Goal: Task Accomplishment & Management: Manage account settings

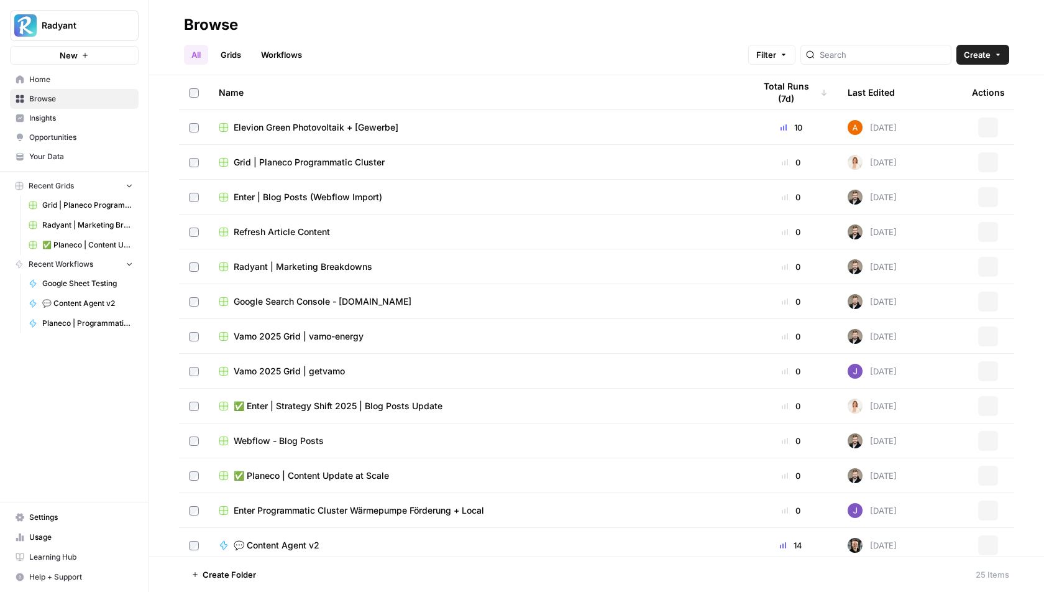
click at [57, 524] on link "Settings" at bounding box center [74, 517] width 129 height 20
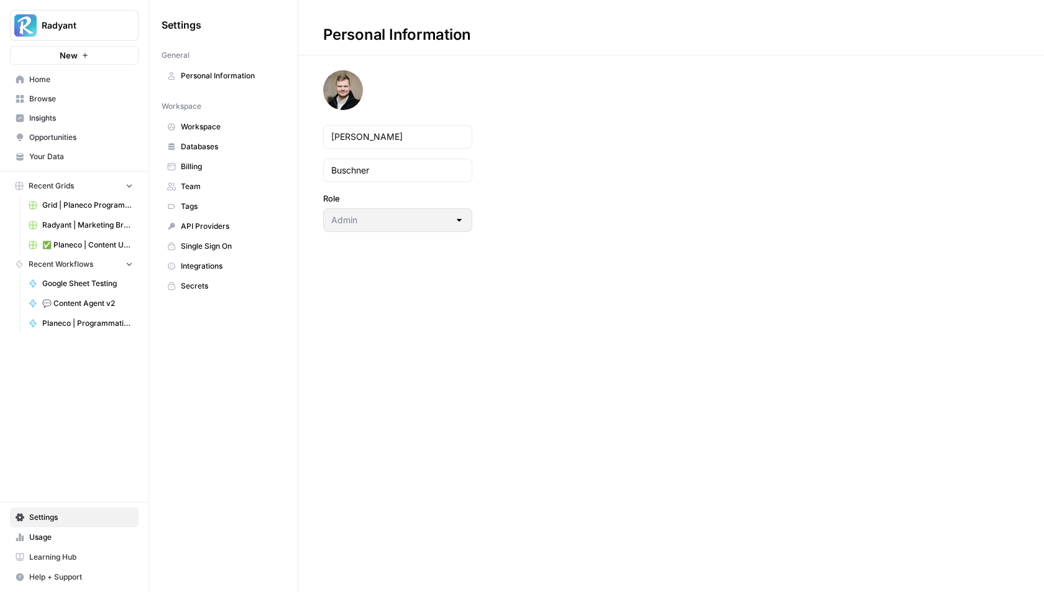
click at [222, 157] on link "Billing" at bounding box center [224, 167] width 124 height 20
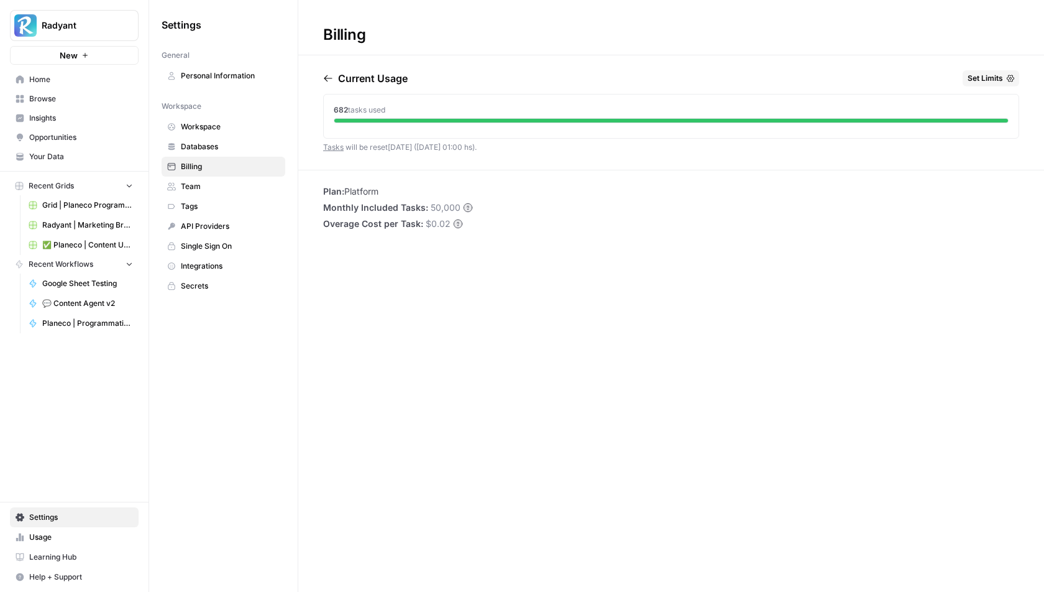
click at [327, 79] on icon "button" at bounding box center [328, 78] width 10 height 10
click at [350, 110] on span "17,401" at bounding box center [345, 109] width 22 height 9
click at [375, 195] on li "Plan: Platform" at bounding box center [398, 191] width 150 height 12
click at [327, 83] on icon "button" at bounding box center [328, 78] width 10 height 10
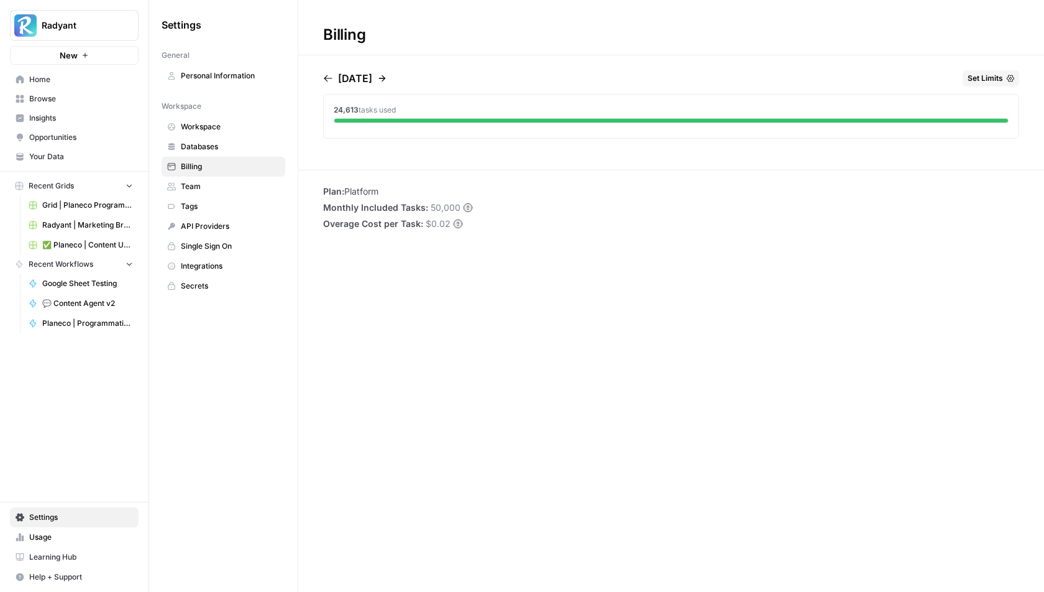
click at [327, 83] on icon "button" at bounding box center [328, 78] width 10 height 10
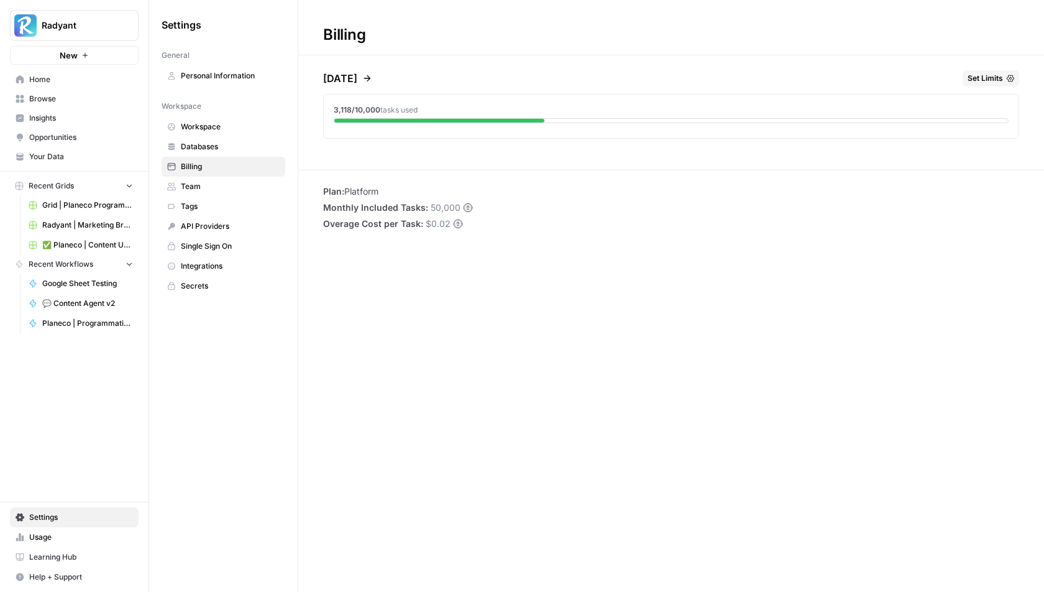
click at [327, 83] on p "[DATE]" at bounding box center [340, 78] width 34 height 15
click at [372, 75] on icon "button" at bounding box center [367, 78] width 10 height 10
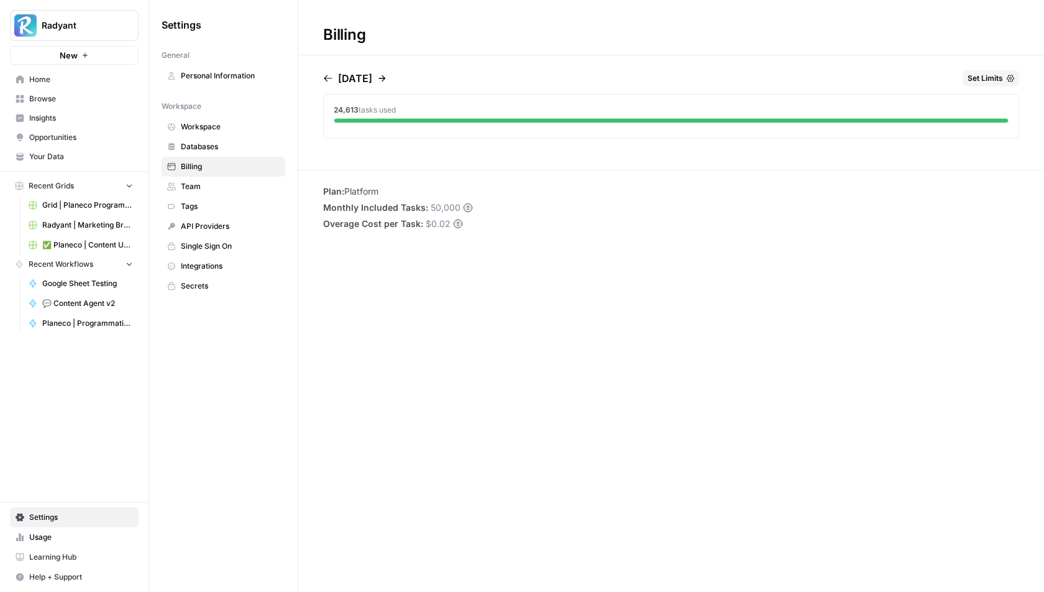
click at [387, 76] on icon "button" at bounding box center [382, 78] width 10 height 10
click at [372, 76] on p "[DATE]" at bounding box center [355, 78] width 34 height 15
click at [415, 77] on div "[DATE] Set Limits" at bounding box center [671, 80] width 696 height 21
click at [387, 77] on icon "button" at bounding box center [382, 78] width 10 height 10
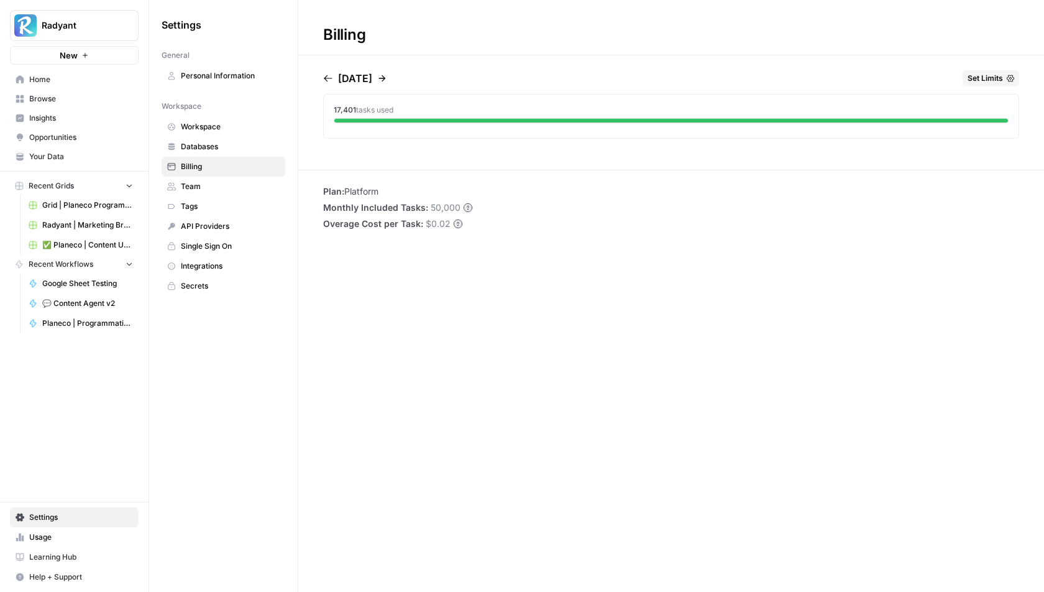
click at [372, 77] on p "[DATE]" at bounding box center [355, 78] width 34 height 15
click at [387, 78] on icon "button" at bounding box center [382, 78] width 10 height 10
click at [327, 77] on icon "button" at bounding box center [328, 78] width 10 height 10
click at [93, 534] on span "Usage" at bounding box center [81, 536] width 104 height 11
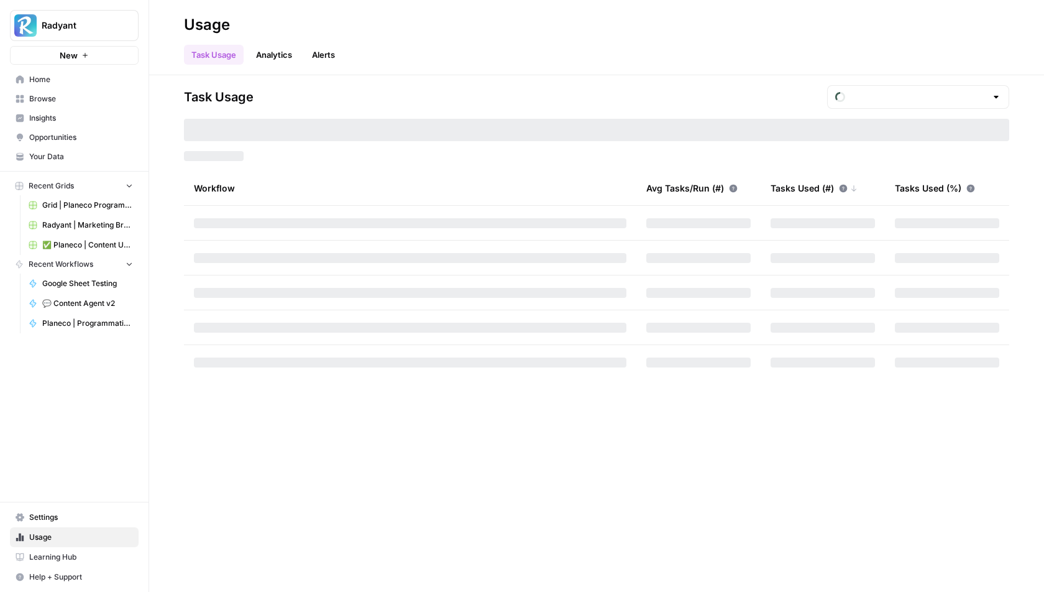
type input "October Tasks"
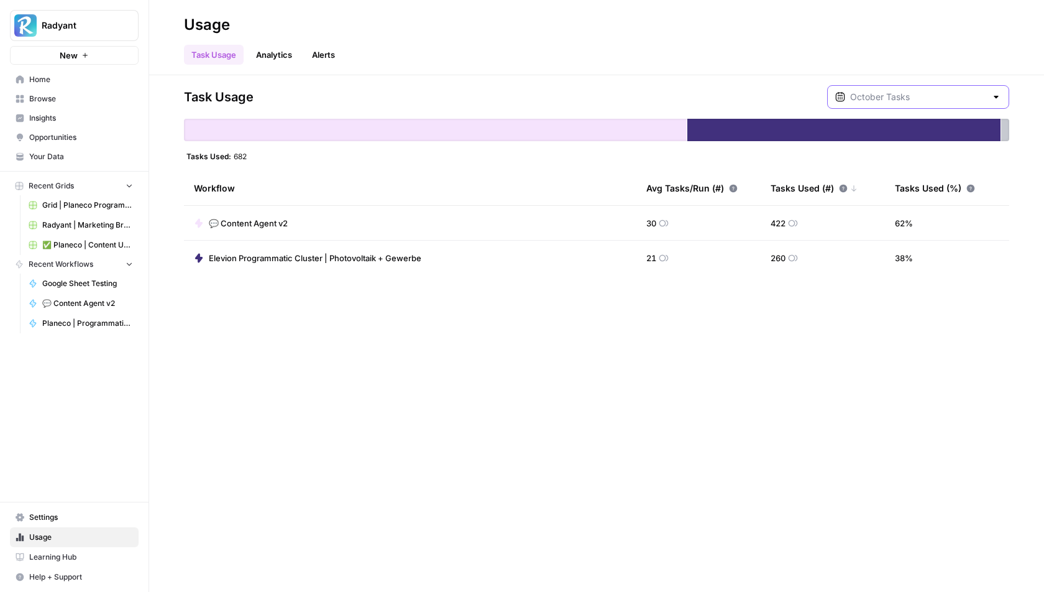
click at [932, 96] on input "text" at bounding box center [918, 97] width 136 height 12
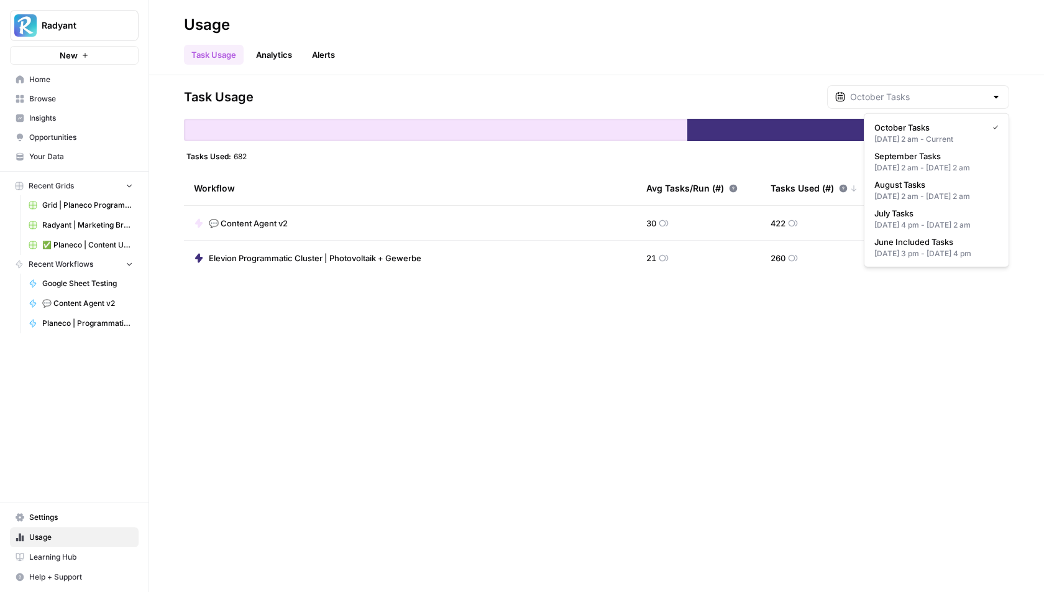
type input "October Tasks"
click at [774, 335] on div "Task Usage October Tasks Tasks Used: 682 Workflow Avg Tasks/Run (#) Tasks Used …" at bounding box center [596, 333] width 895 height 516
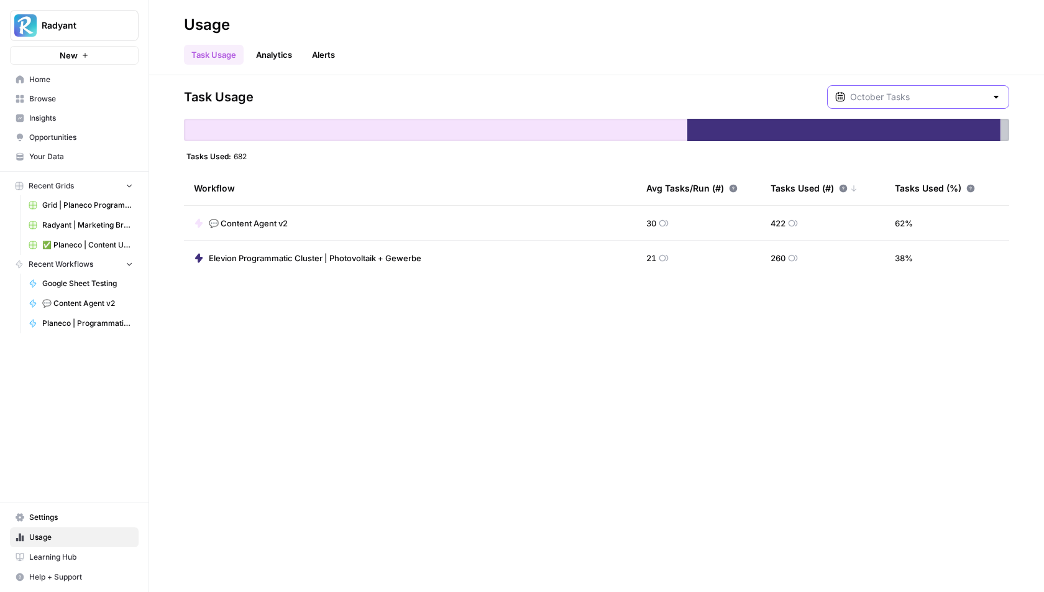
click at [902, 92] on input "text" at bounding box center [918, 97] width 136 height 12
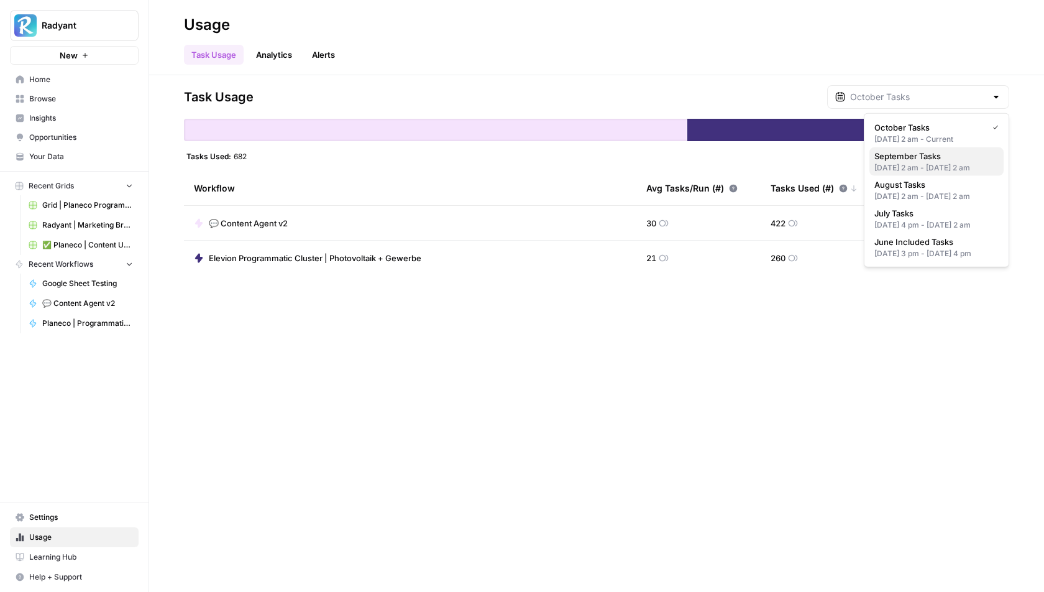
click at [904, 167] on div "[DATE] 2 am - [DATE] 2 am" at bounding box center [936, 167] width 124 height 11
type input "September Tasks"
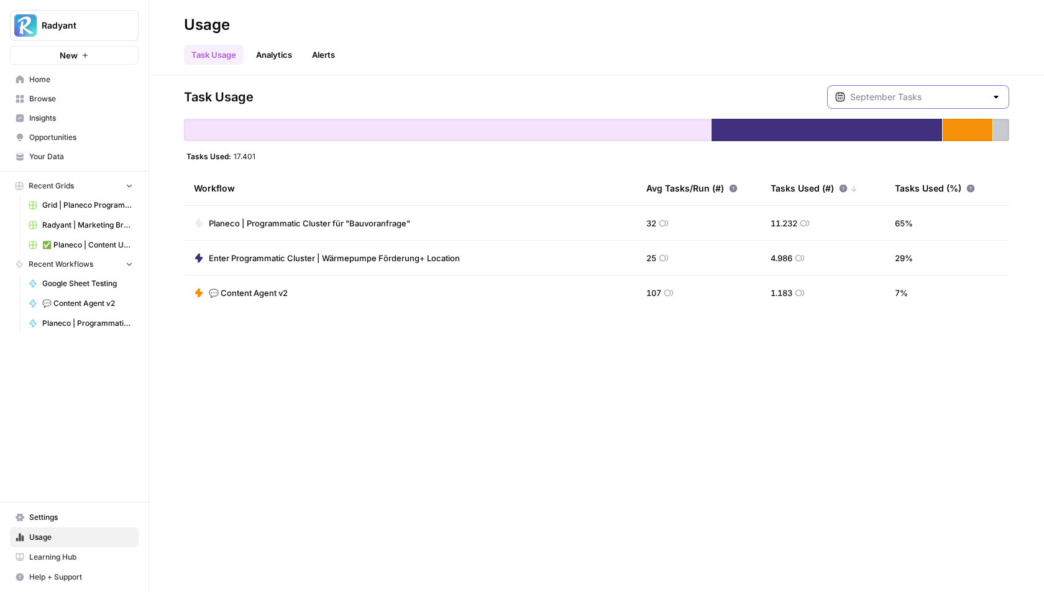
click at [895, 96] on input "text" at bounding box center [918, 97] width 136 height 12
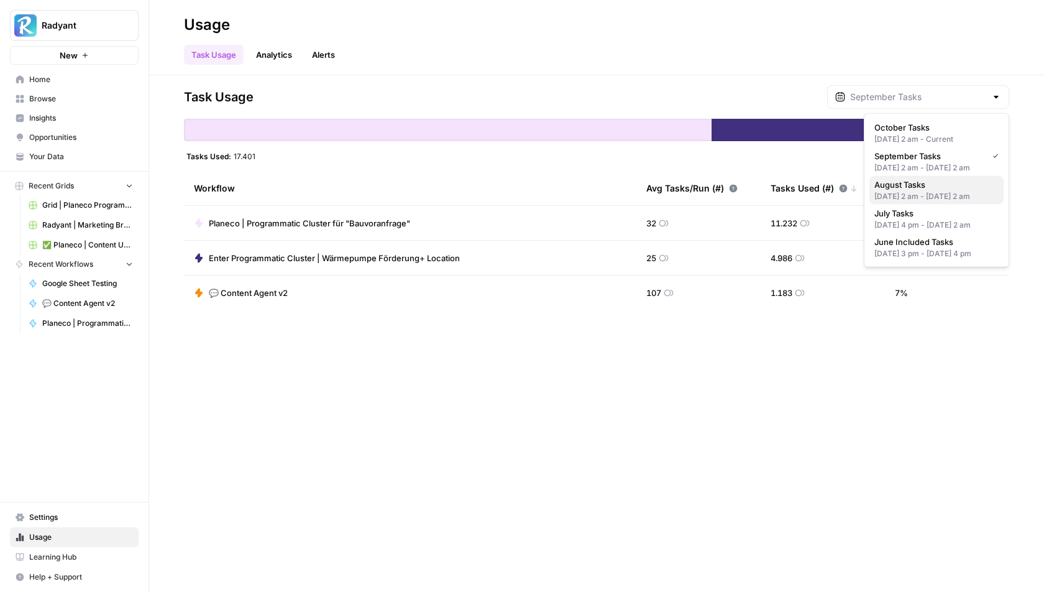
click at [912, 202] on div "[DATE] 2 am - [DATE] 2 am" at bounding box center [936, 196] width 124 height 11
type input "August Tasks"
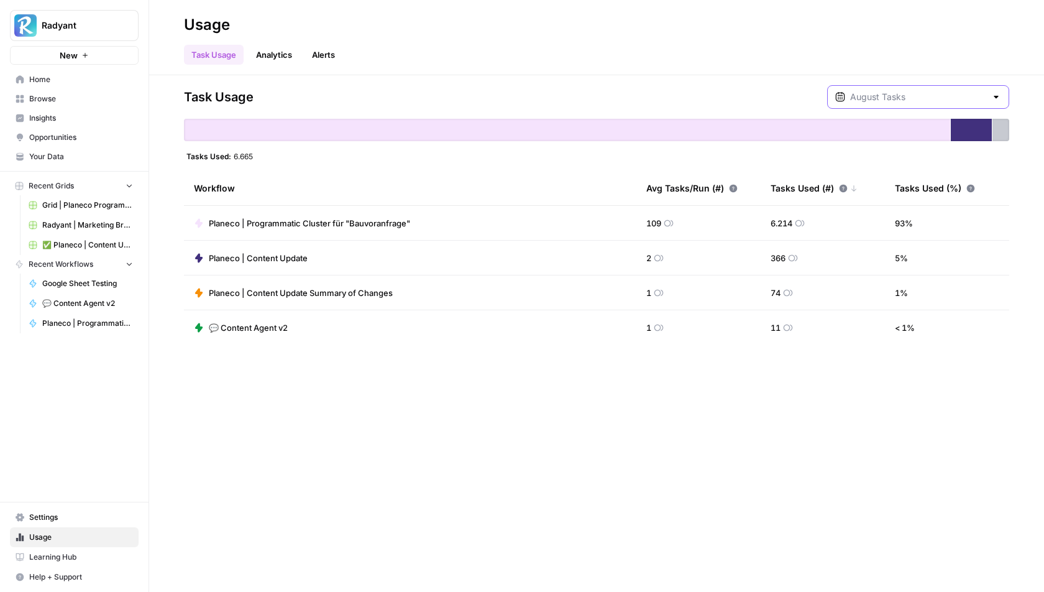
click at [914, 100] on input "text" at bounding box center [918, 97] width 136 height 12
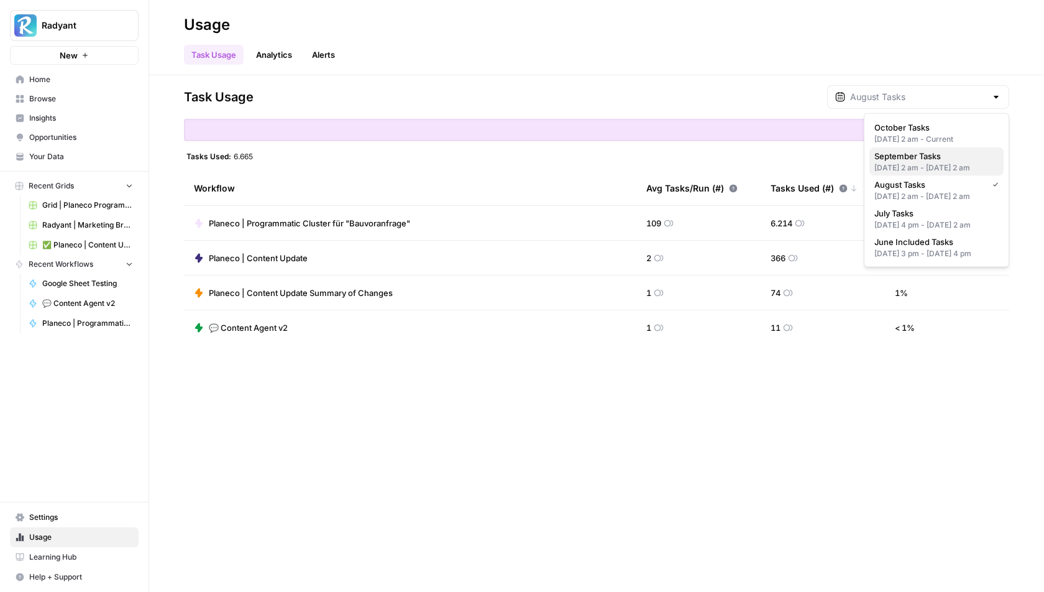
click at [907, 163] on div "[DATE] 2 am - [DATE] 2 am" at bounding box center [936, 167] width 124 height 11
type input "September Tasks"
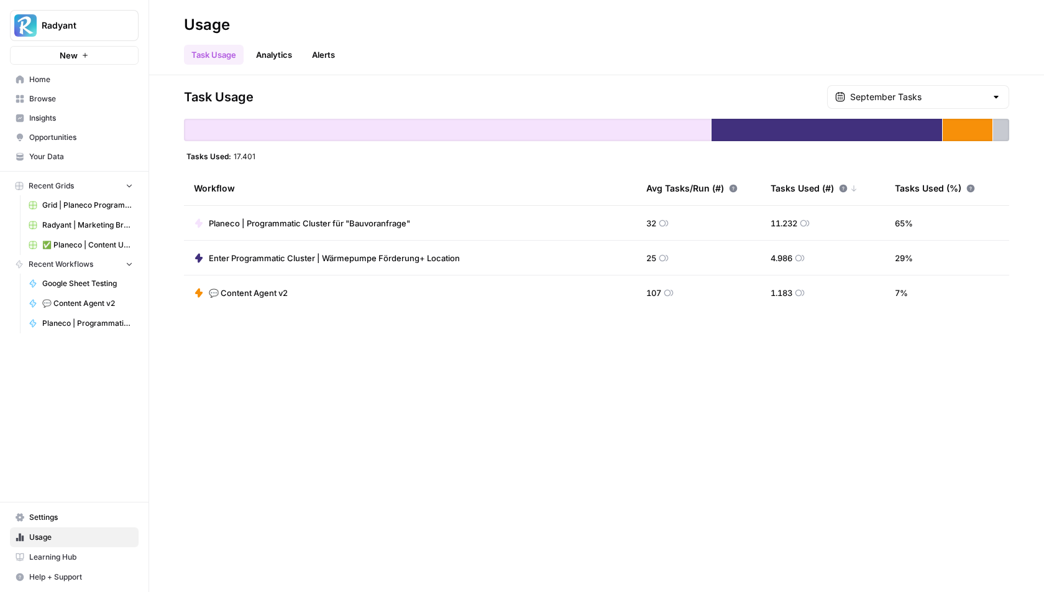
click at [782, 220] on span "11.232" at bounding box center [784, 223] width 27 height 12
click at [724, 359] on div "Task Usage September Tasks Tasks Used: 17.401 Workflow Avg Tasks/Run (#) Tasks …" at bounding box center [596, 333] width 895 height 516
click at [928, 104] on div "September Tasks" at bounding box center [918, 97] width 182 height 24
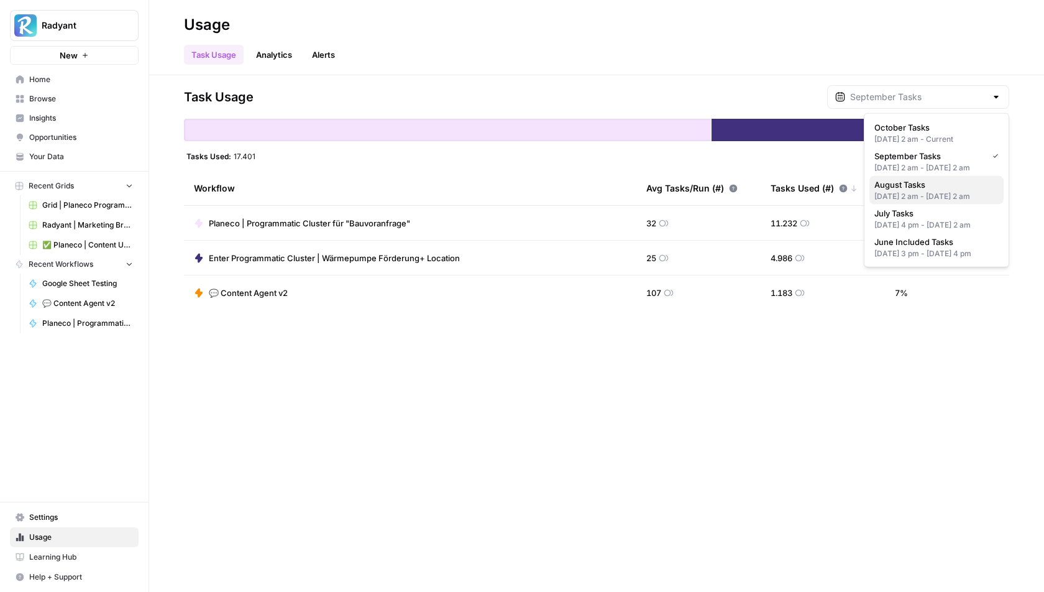
click at [917, 191] on span "August Tasks" at bounding box center [933, 184] width 119 height 12
type input "August Tasks"
